Goal: Transaction & Acquisition: Purchase product/service

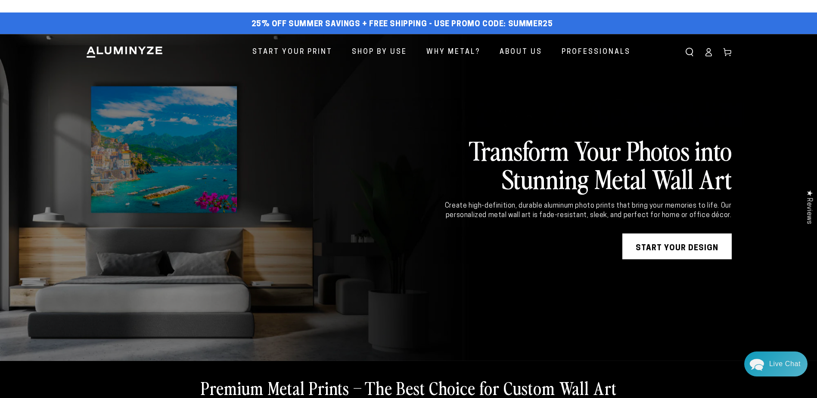
click at [658, 251] on link "START YOUR DESIGN" at bounding box center [676, 246] width 109 height 26
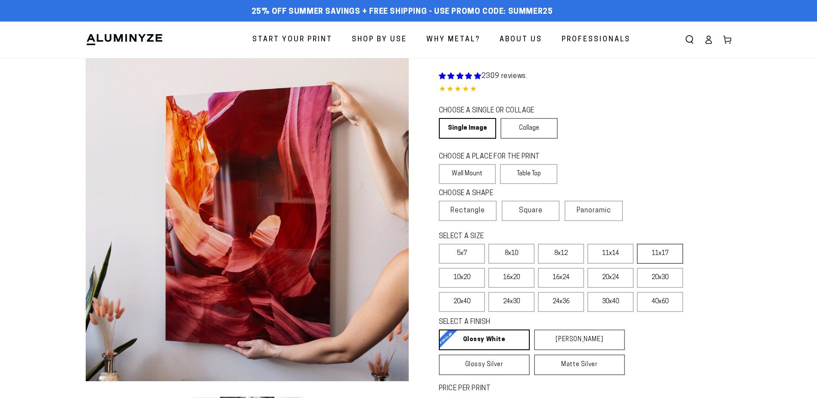
select select "**********"
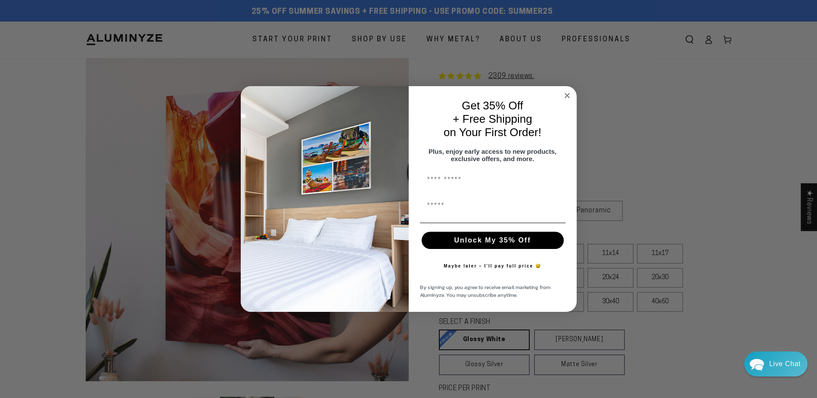
click at [567, 93] on icon "Close dialog" at bounding box center [567, 95] width 4 height 4
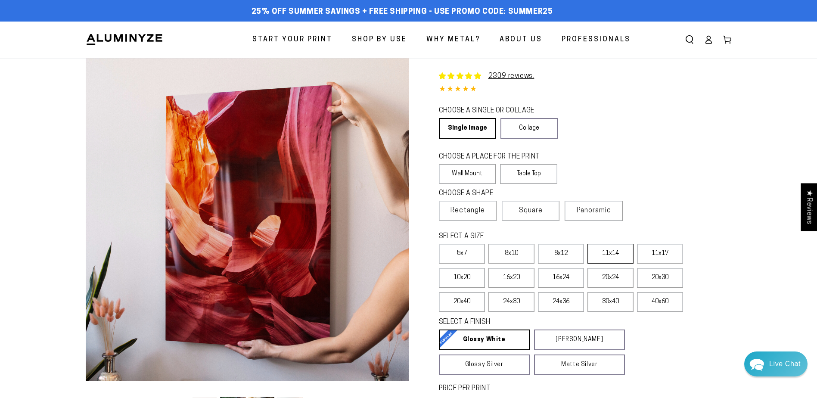
click at [601, 250] on label "11x14" at bounding box center [611, 254] width 46 height 20
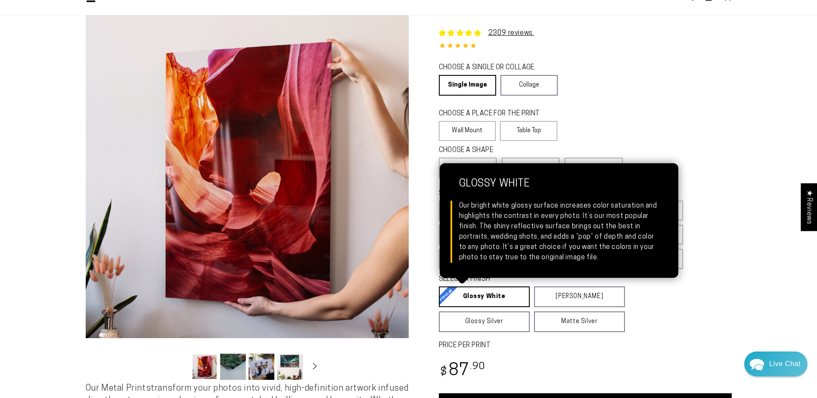
click at [470, 296] on link "Glossy White Glossy White Our bright white glossy surface increases color satur…" at bounding box center [484, 296] width 91 height 21
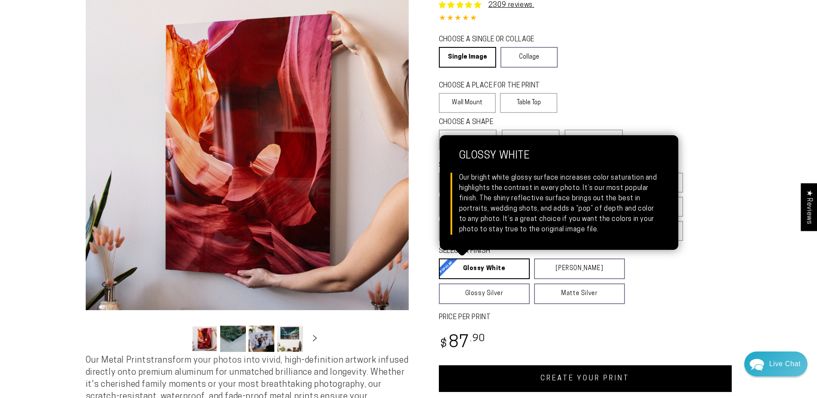
scroll to position [86, 0]
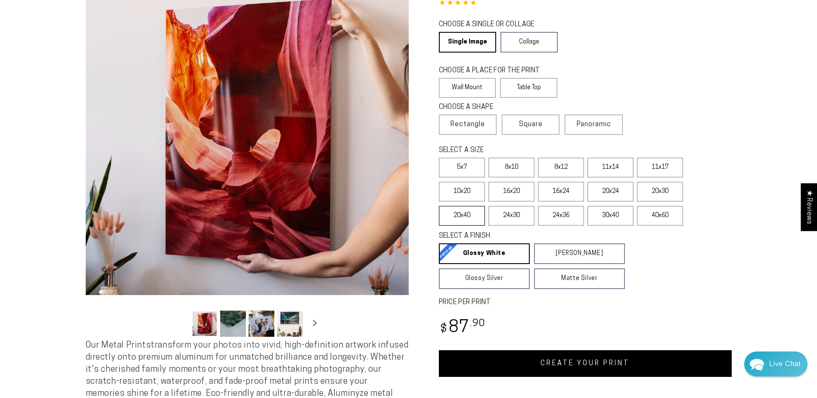
click at [465, 218] on label "20x40" at bounding box center [462, 216] width 46 height 20
